Goal: Task Accomplishment & Management: Manage account settings

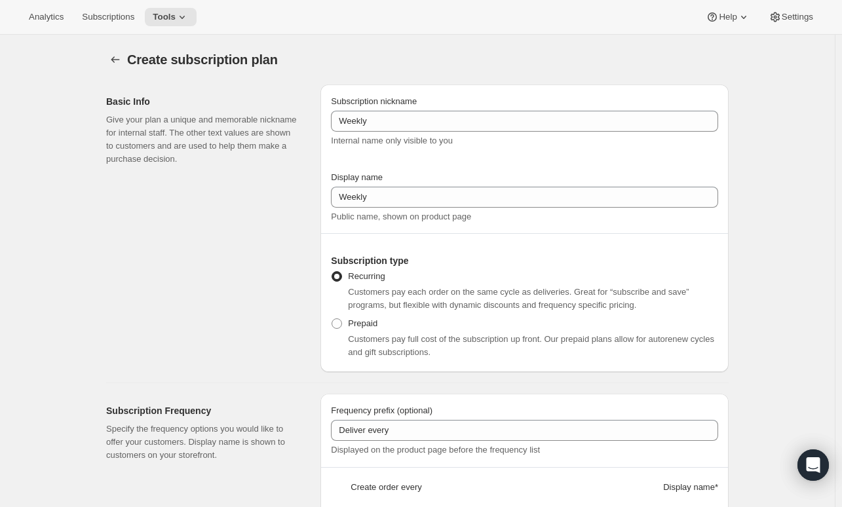
select select "WEEK"
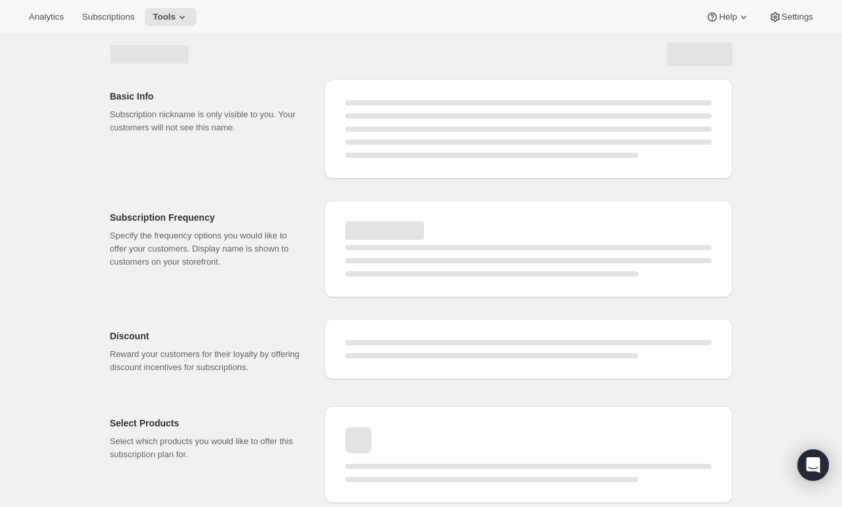
select select "WEEK"
select select "MONTH"
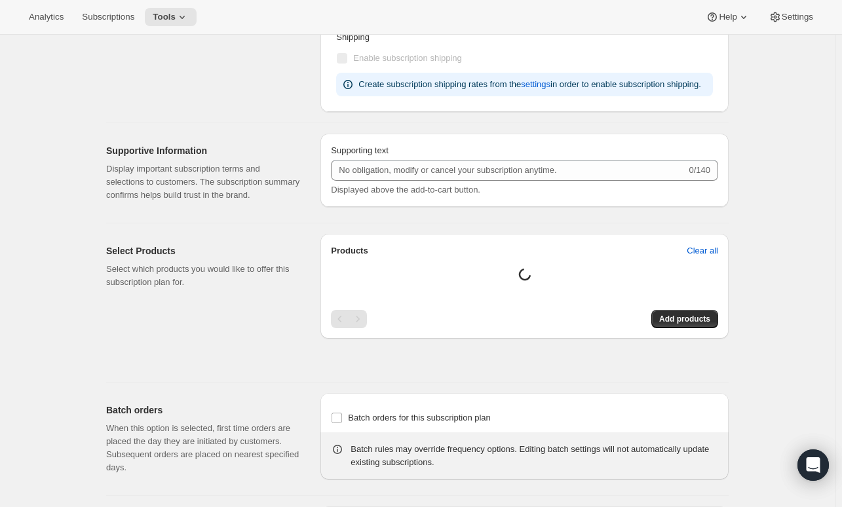
type input "Weekly"
type input "1"
type input "Weekly"
